Goal: Task Accomplishment & Management: Manage account settings

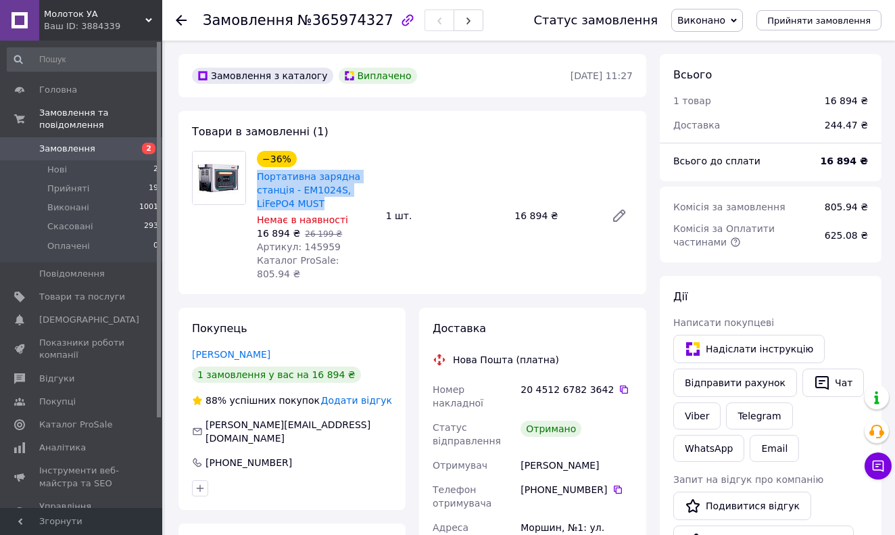
click at [89, 144] on span "Замовлення" at bounding box center [67, 149] width 56 height 12
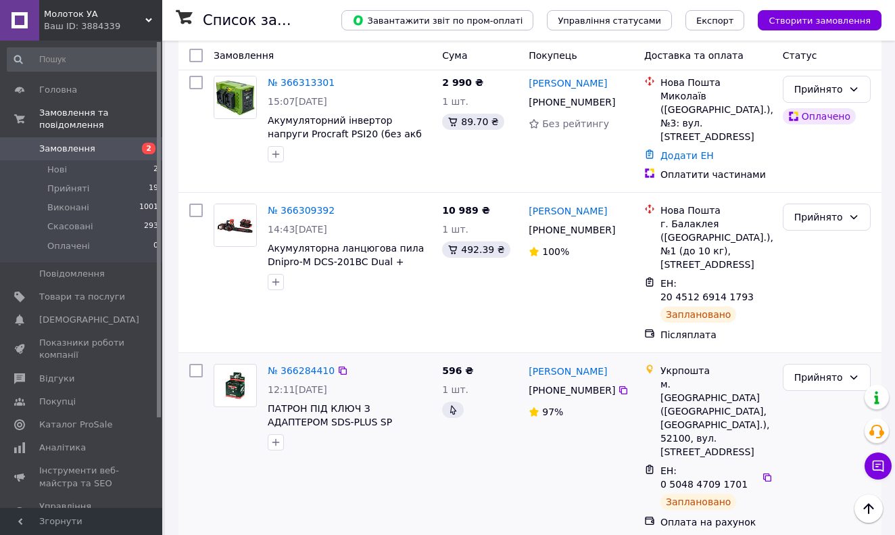
scroll to position [61, 0]
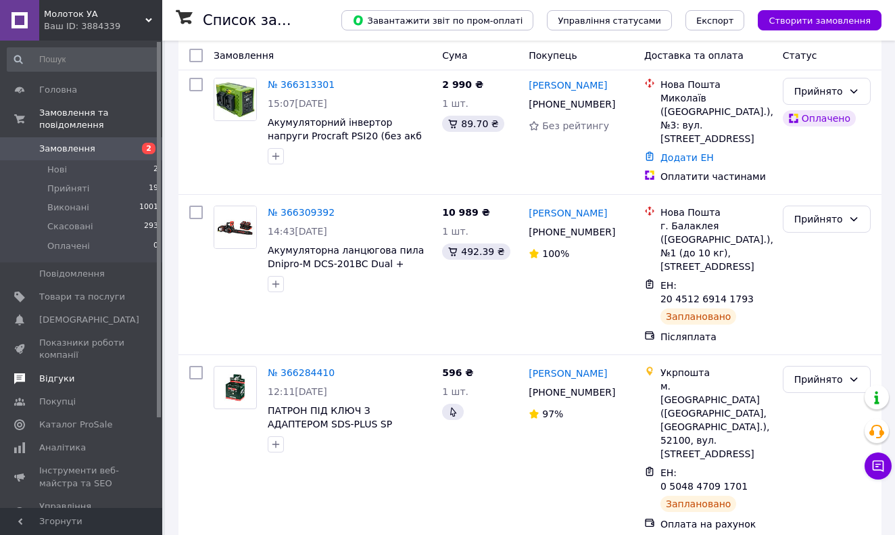
click at [56, 373] on span "Відгуки" at bounding box center [56, 379] width 35 height 12
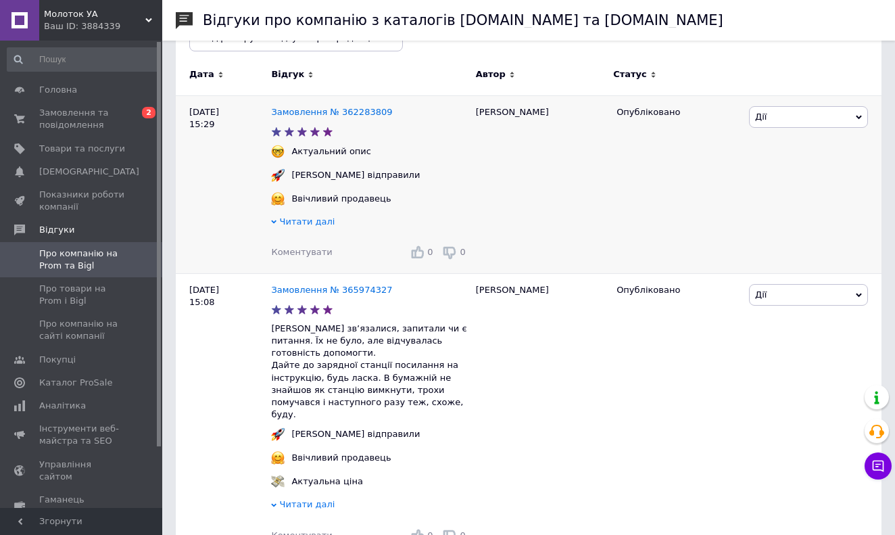
scroll to position [211, 0]
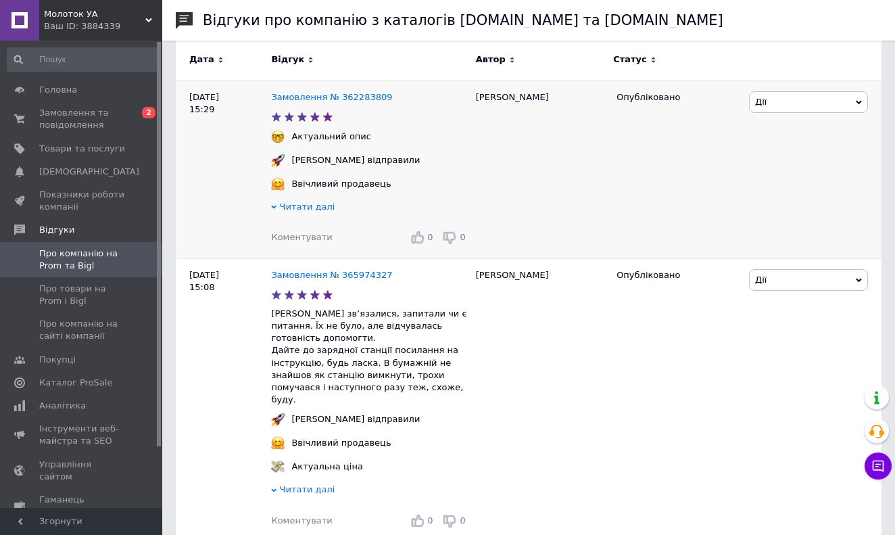
click at [287, 211] on span "Читати далі" at bounding box center [307, 206] width 55 height 10
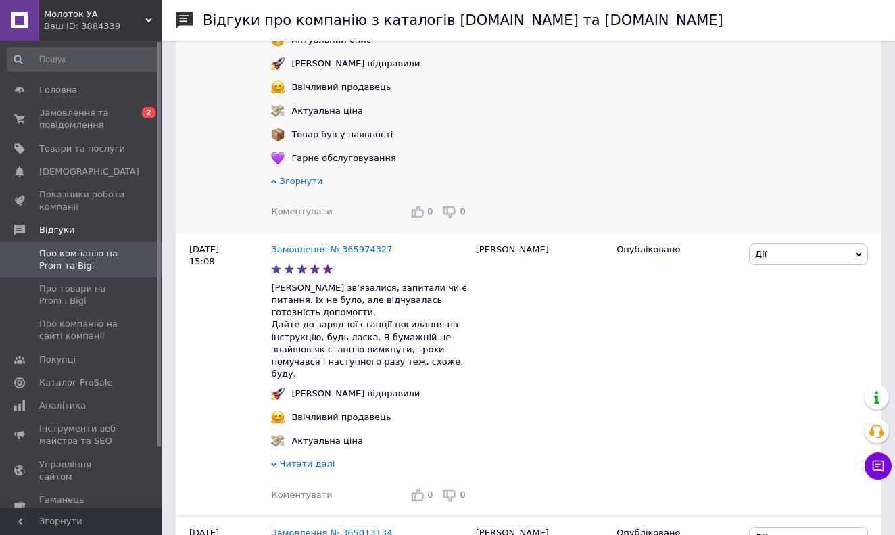
scroll to position [316, 0]
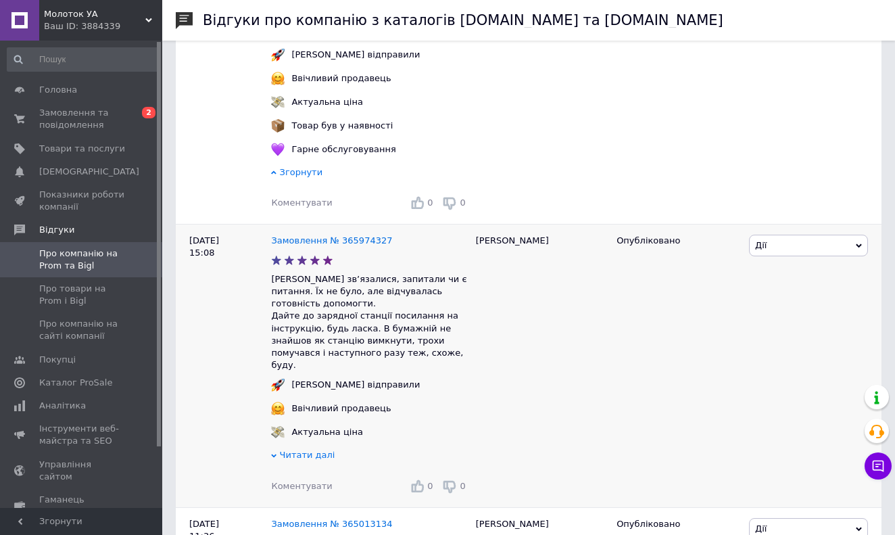
click at [310, 450] on span "Читати далі" at bounding box center [307, 455] width 55 height 10
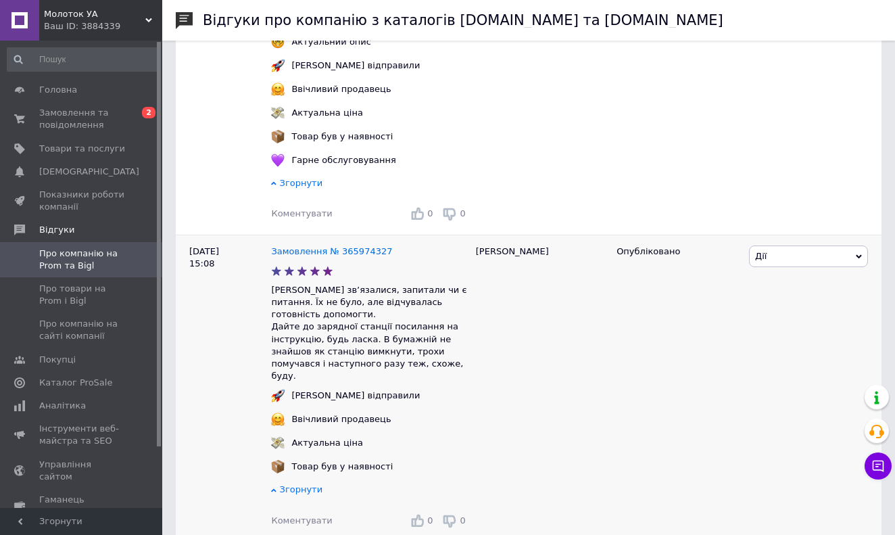
scroll to position [98, 0]
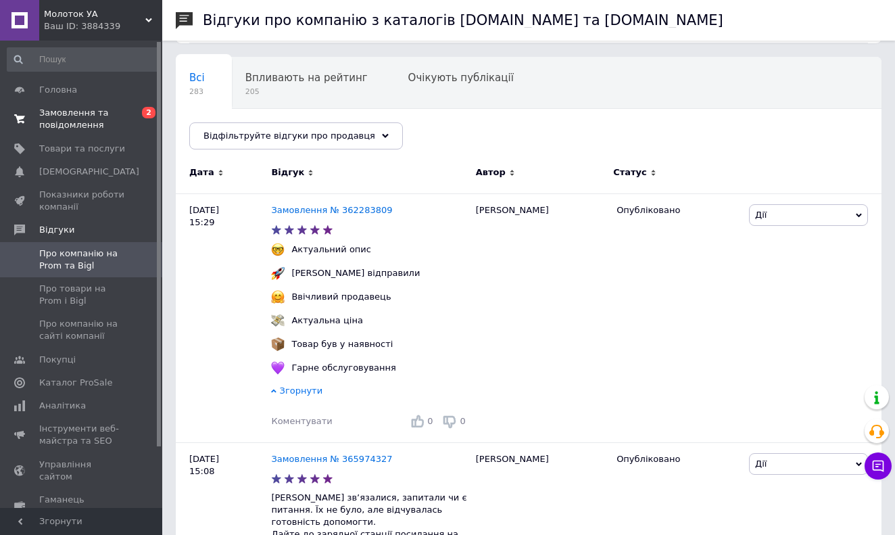
click at [82, 127] on span "Замовлення та повідомлення" at bounding box center [82, 119] width 86 height 24
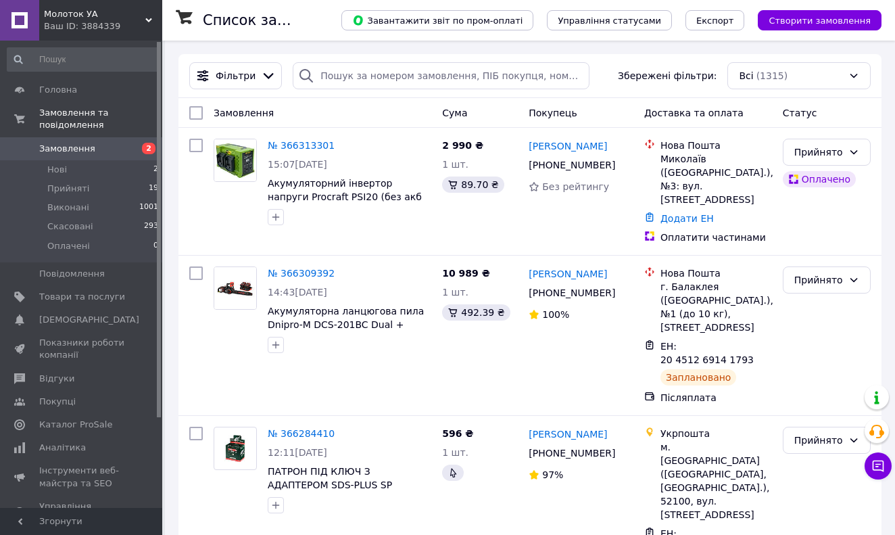
click at [76, 147] on span "Замовлення" at bounding box center [67, 149] width 56 height 12
click at [73, 96] on link "Головна" at bounding box center [83, 89] width 166 height 23
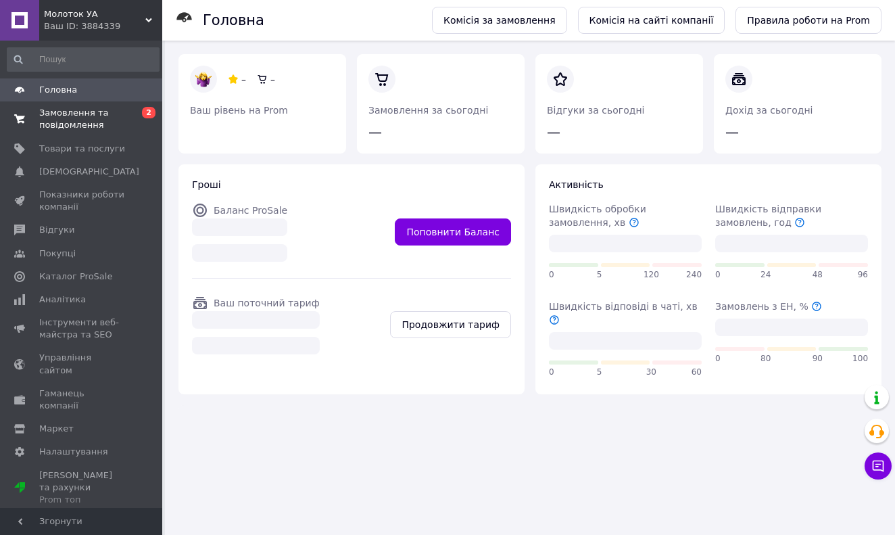
click at [70, 117] on span "Замовлення та повідомлення" at bounding box center [82, 119] width 86 height 24
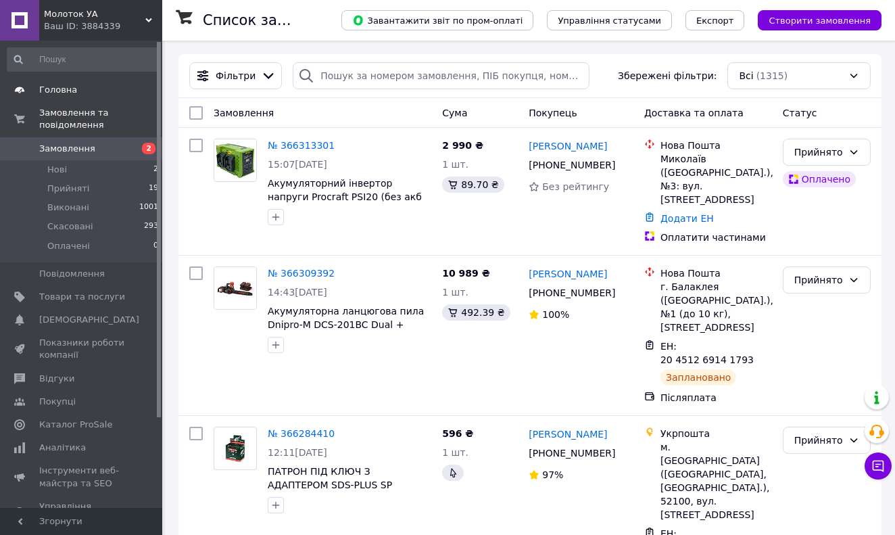
click at [74, 91] on span "Головна" at bounding box center [58, 90] width 38 height 12
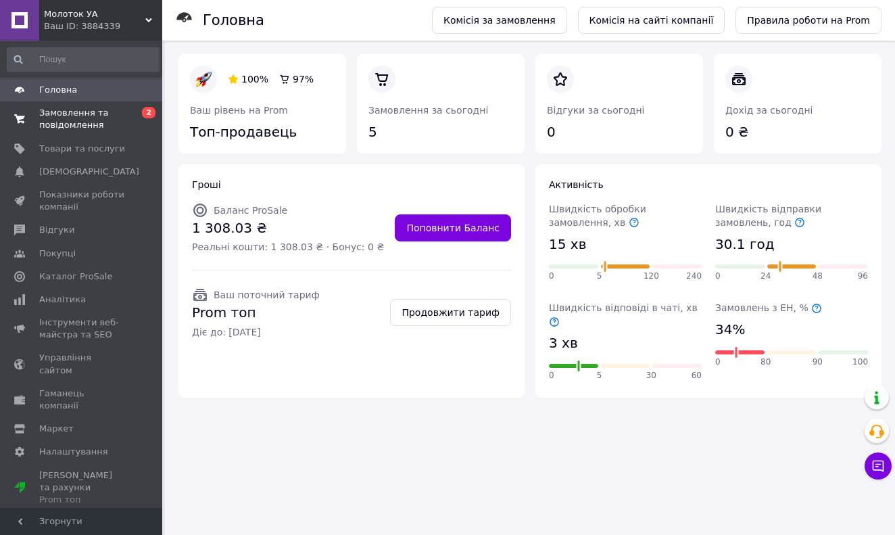
click at [71, 112] on span "Замовлення та повідомлення" at bounding box center [82, 119] width 86 height 24
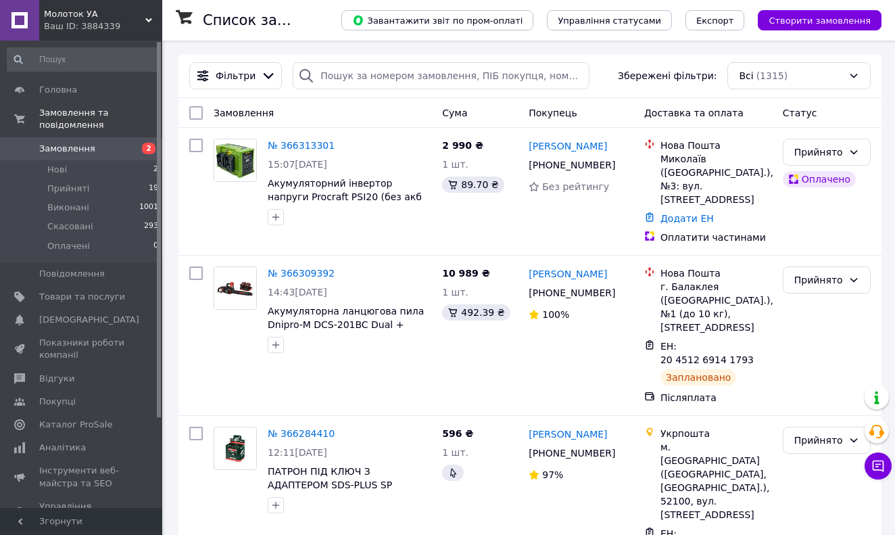
click at [125, 147] on span "2" at bounding box center [143, 149] width 37 height 12
click at [65, 90] on span "Головна" at bounding box center [58, 90] width 38 height 12
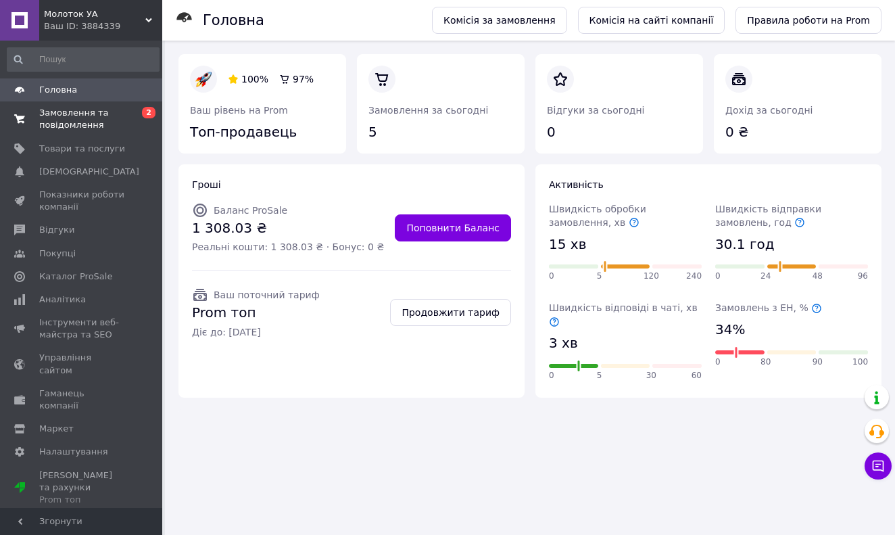
click at [71, 118] on span "Замовлення та повідомлення" at bounding box center [82, 119] width 86 height 24
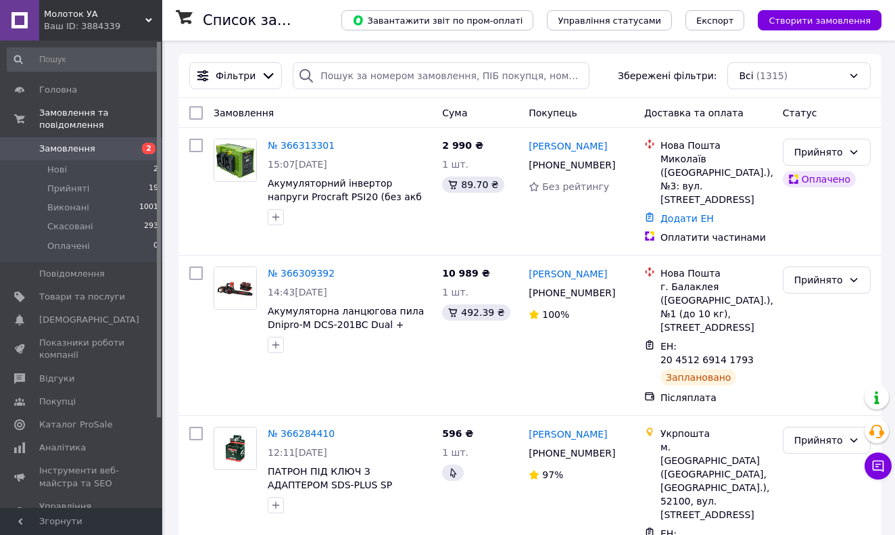
click at [118, 155] on link "Замовлення 2" at bounding box center [83, 148] width 166 height 23
click at [66, 374] on span "Відгуки" at bounding box center [56, 379] width 35 height 12
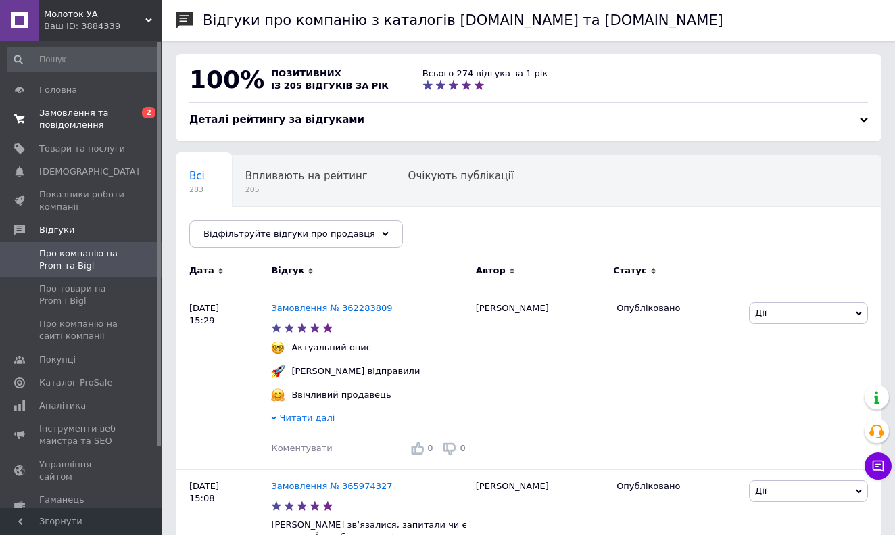
click at [88, 121] on span "Замовлення та повідомлення" at bounding box center [82, 119] width 86 height 24
